Goal: Find specific page/section: Find specific page/section

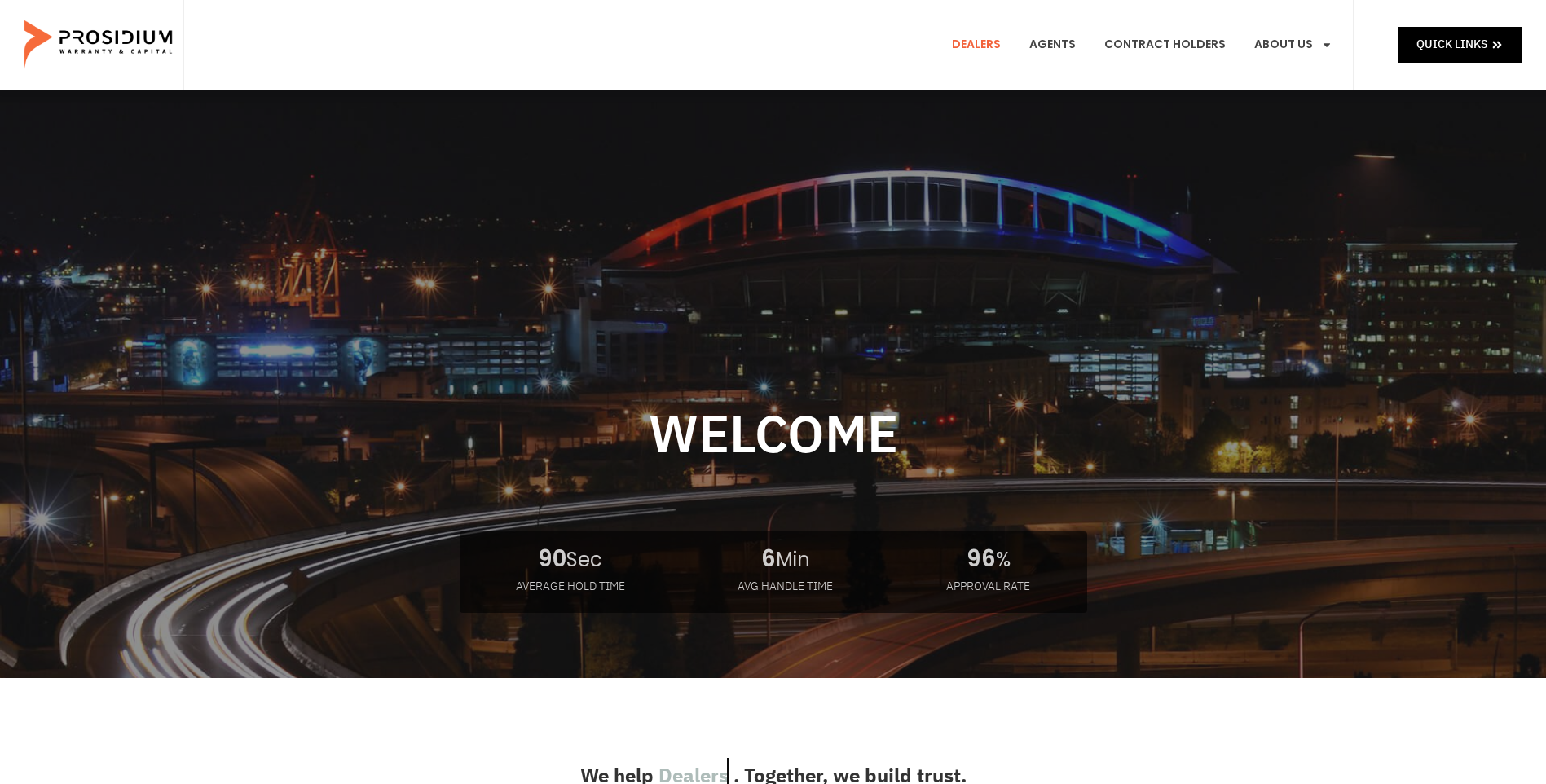
click at [989, 45] on link "Dealers" at bounding box center [976, 45] width 74 height 61
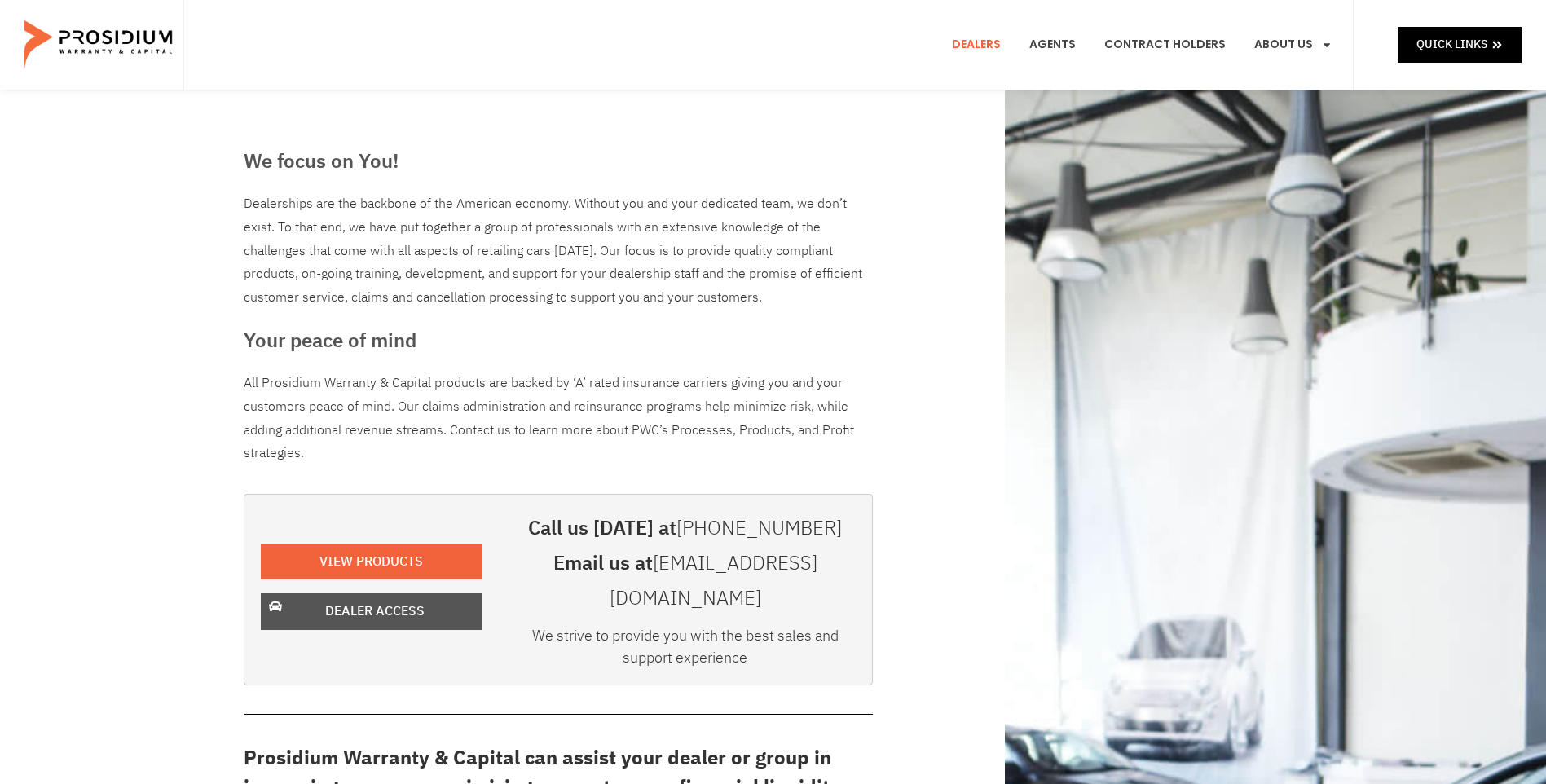
click at [320, 603] on span "Dealer Access" at bounding box center [375, 611] width 179 height 24
click at [299, 600] on span "Dealer Access" at bounding box center [375, 611] width 179 height 24
